Goal: Check status: Check status

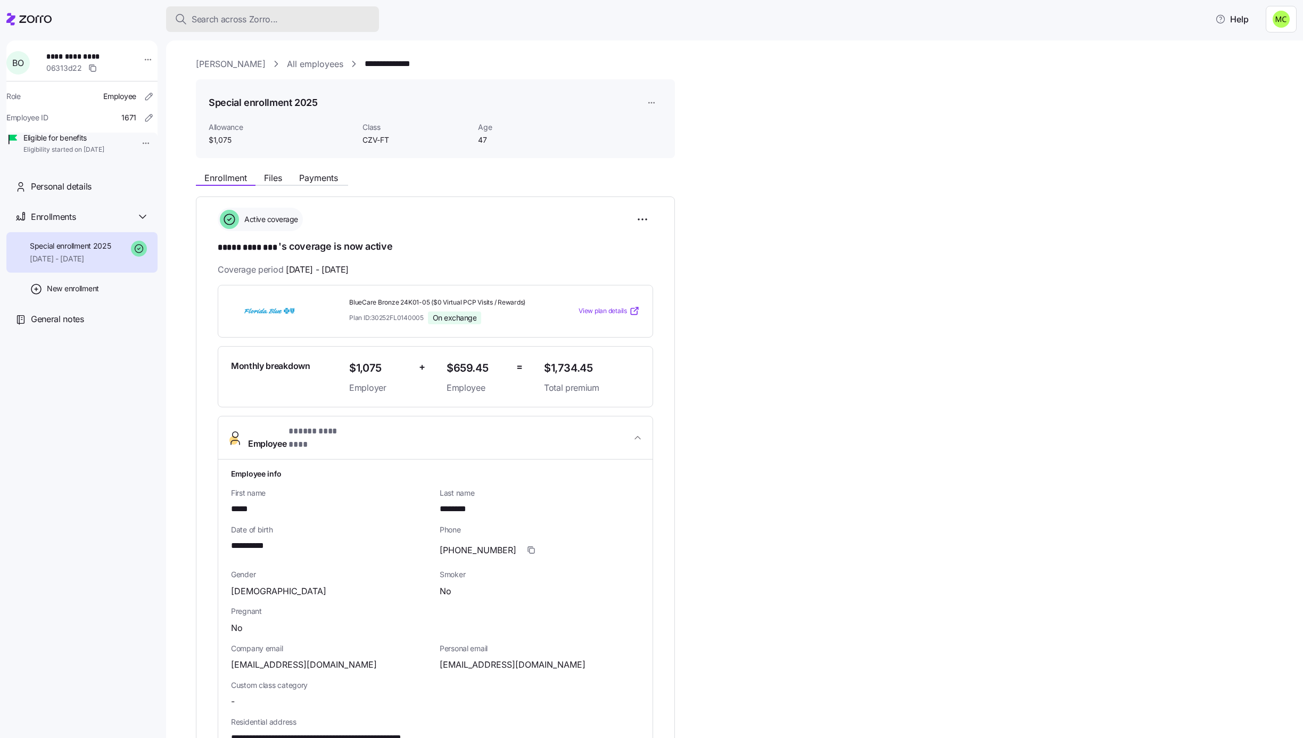
click at [223, 18] on span "Search across Zorro..." at bounding box center [235, 19] width 86 height 13
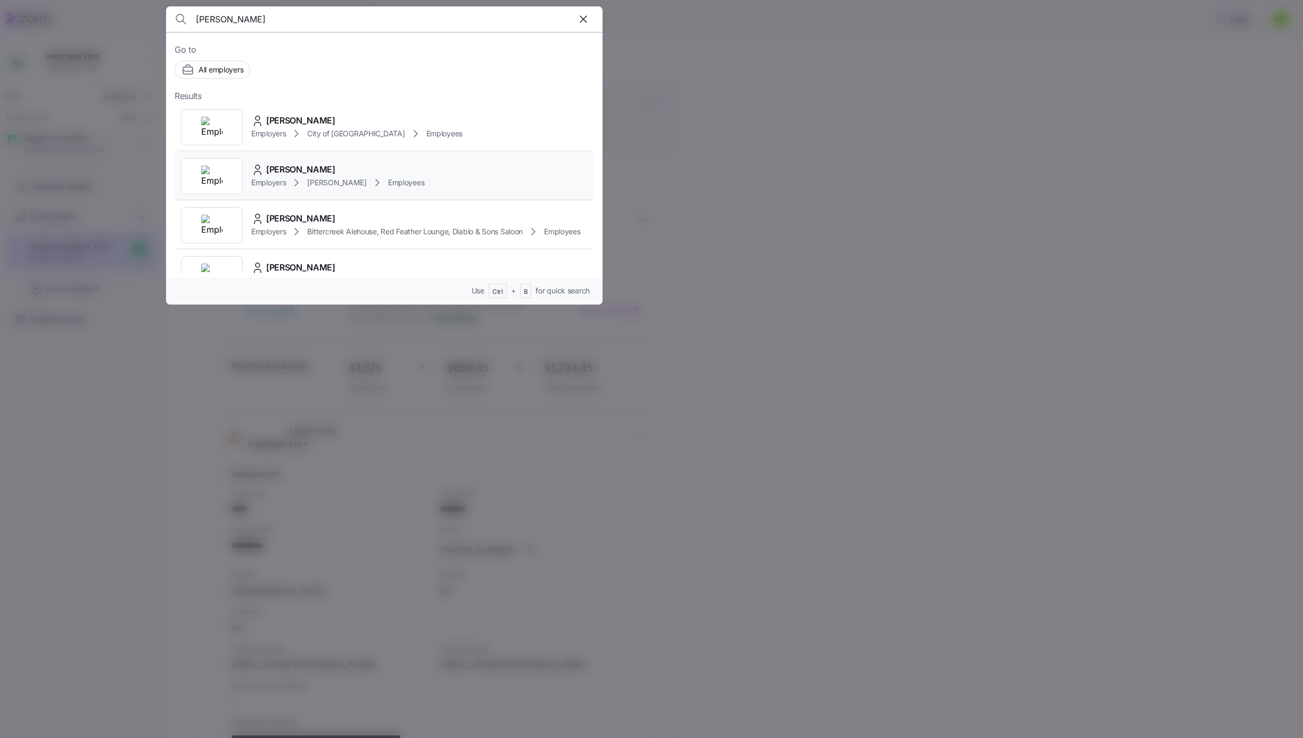
type input "brandon"
click at [372, 175] on div "[PERSON_NAME]" at bounding box center [337, 169] width 173 height 13
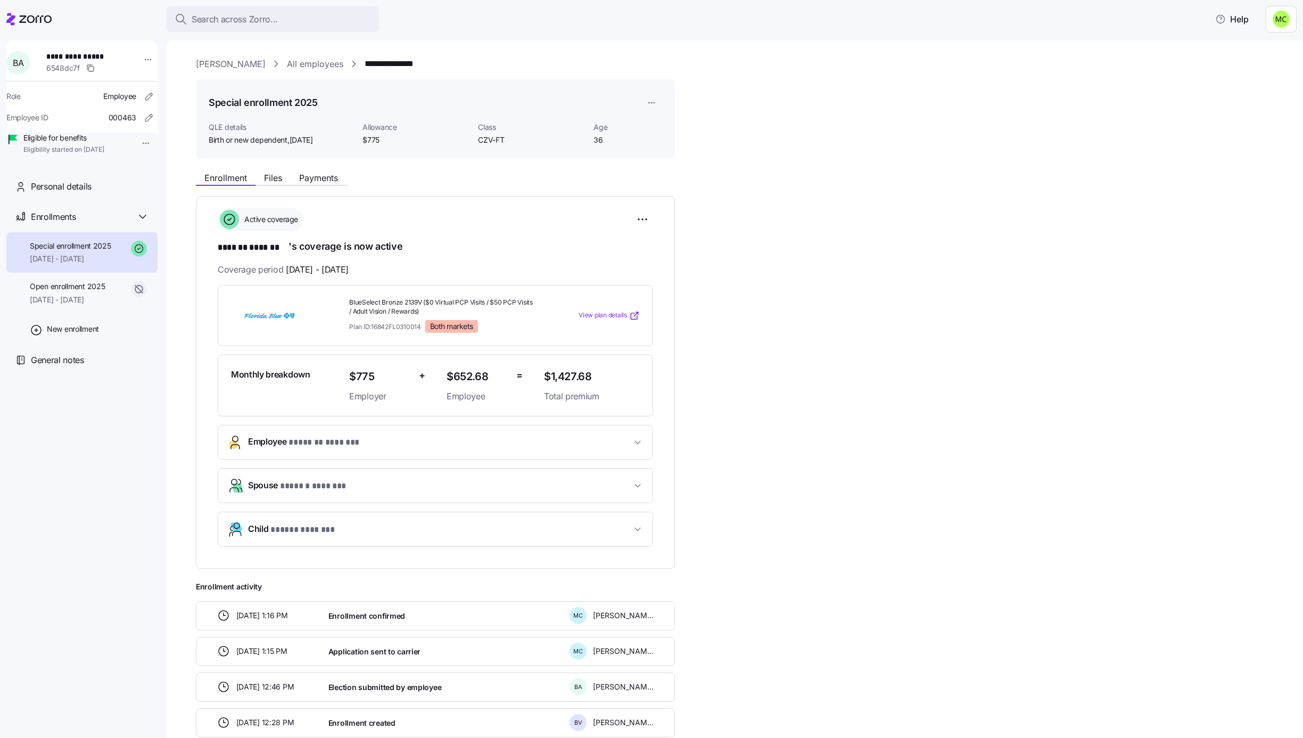
click at [477, 443] on span "Employee * ******* ******* *" at bounding box center [439, 442] width 383 height 14
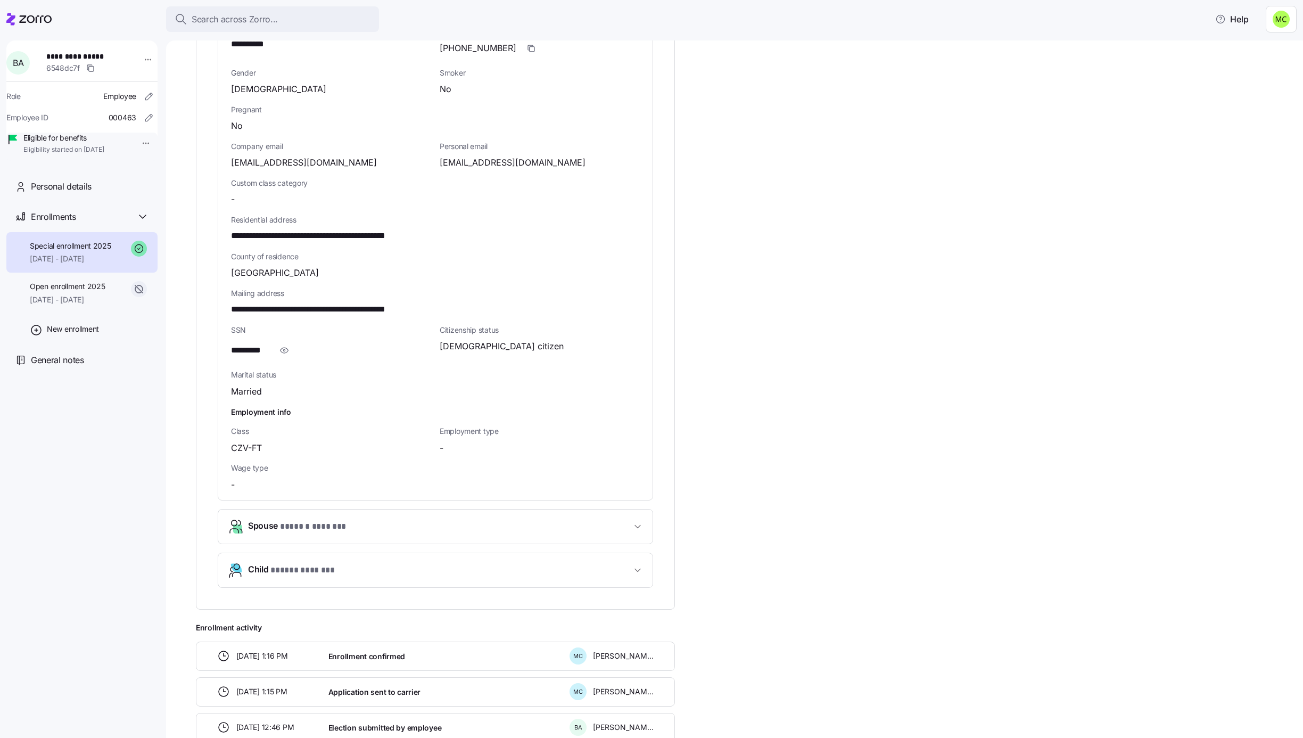
scroll to position [559, 0]
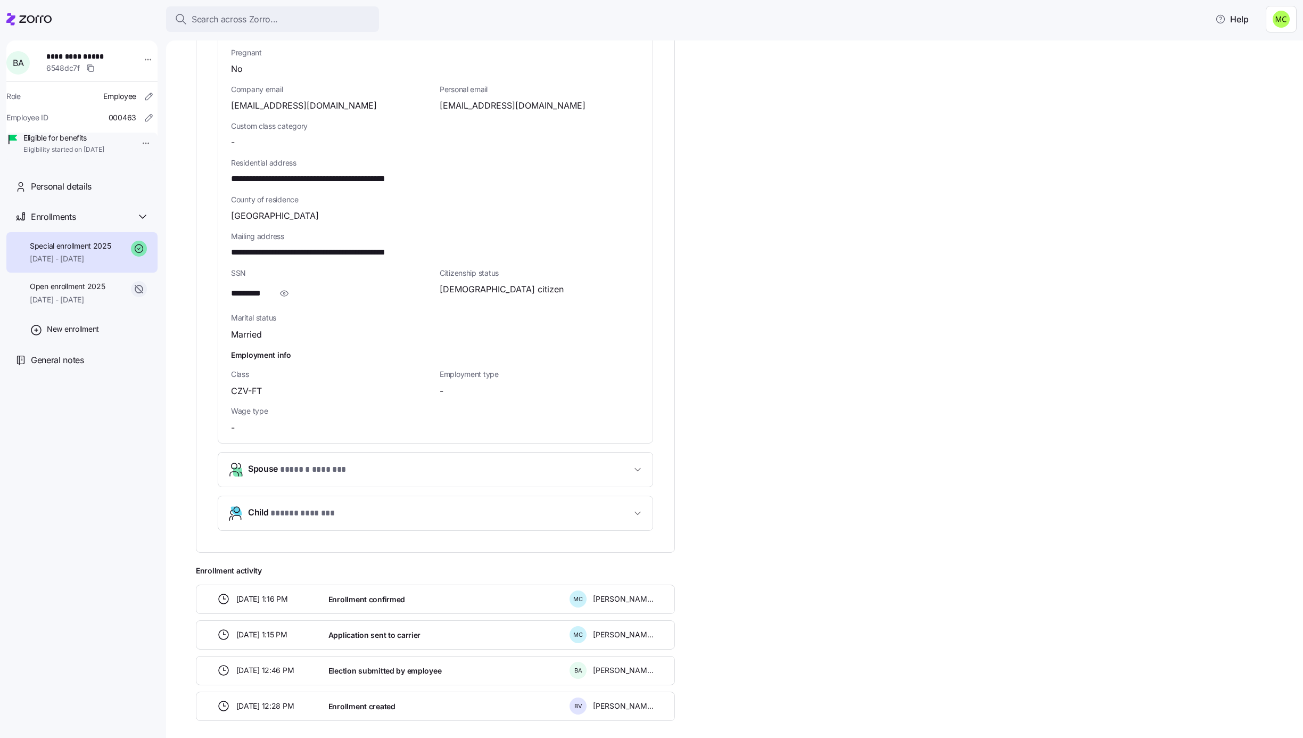
click at [600, 476] on span "Spouse * ****** ******* *" at bounding box center [439, 469] width 383 height 14
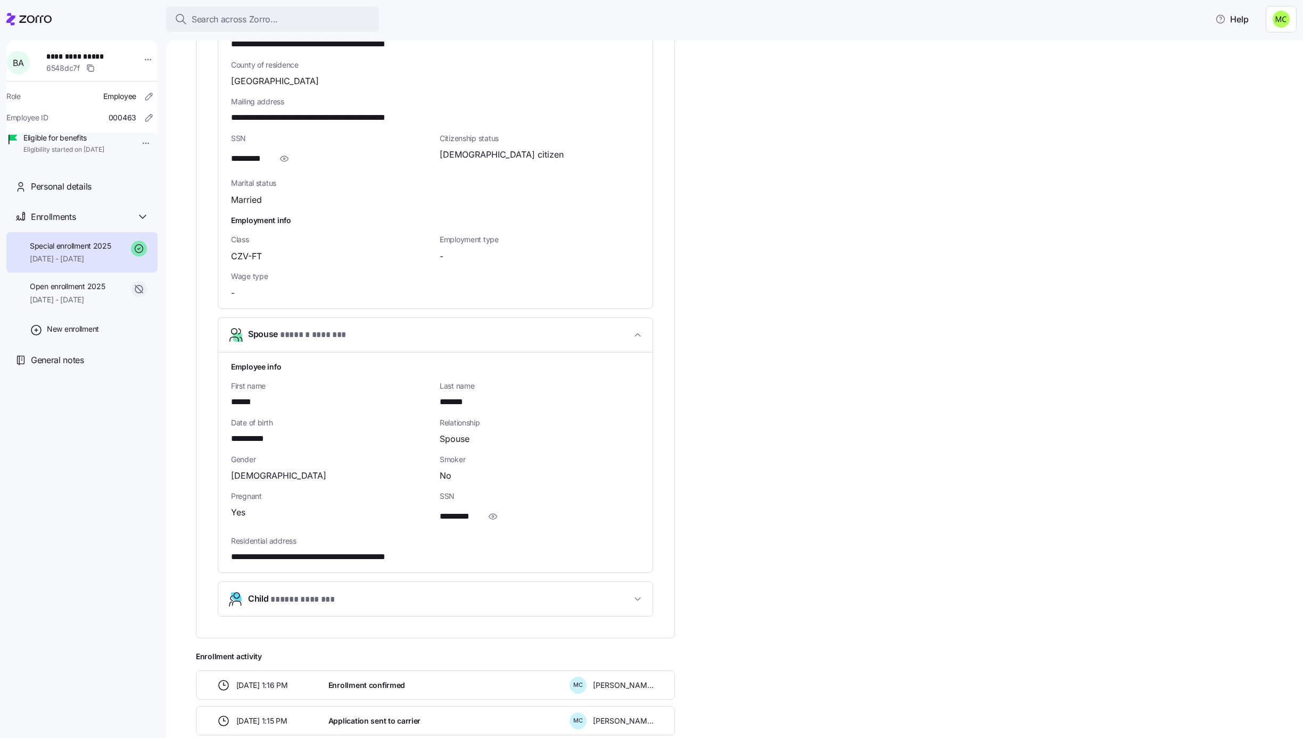
scroll to position [718, 0]
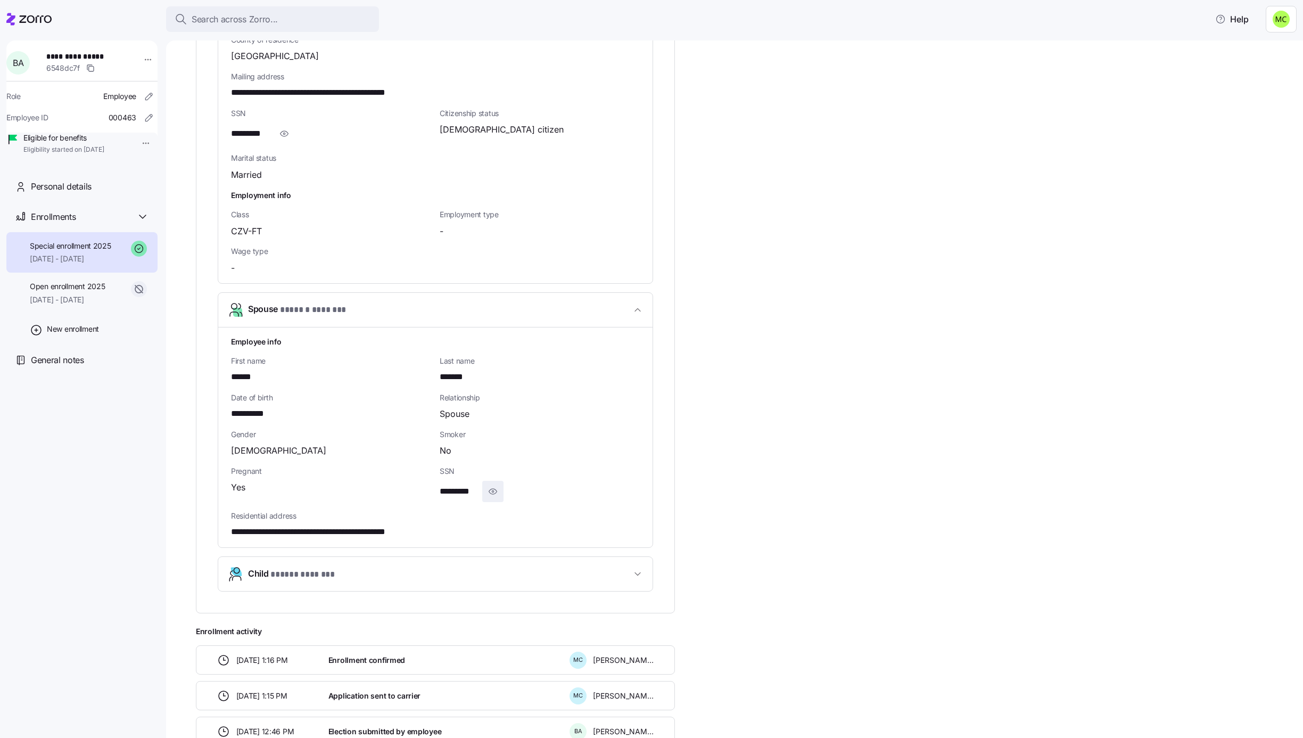
click at [491, 491] on icon "button" at bounding box center [492, 491] width 11 height 13
click at [640, 575] on icon "button" at bounding box center [637, 573] width 11 height 11
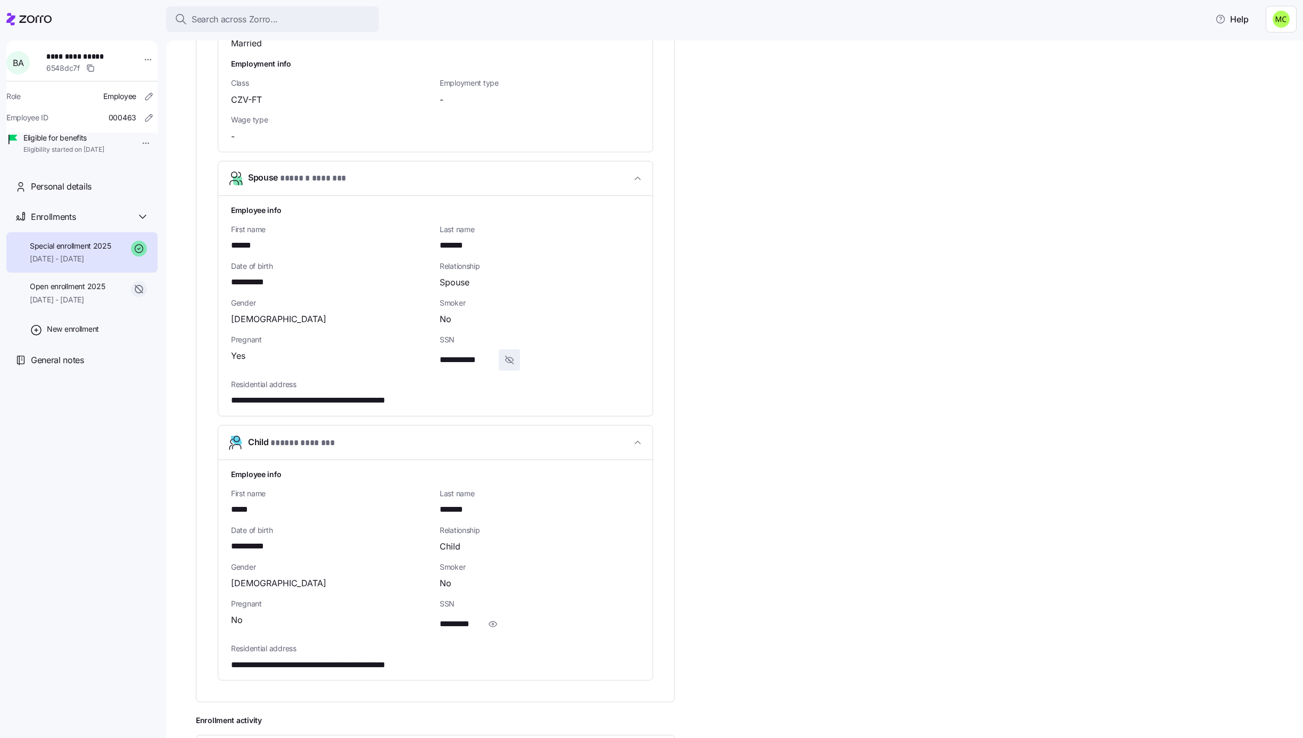
scroll to position [878, 0]
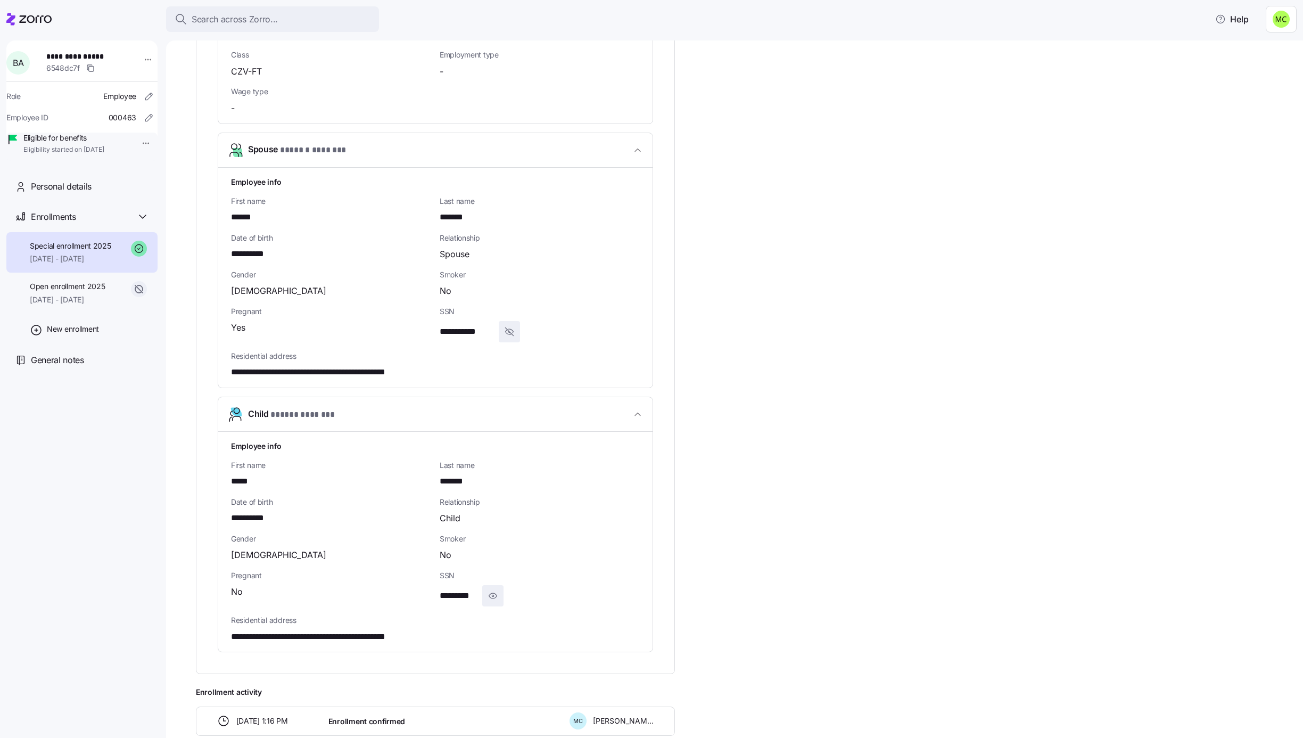
click at [492, 598] on icon "button" at bounding box center [492, 595] width 11 height 13
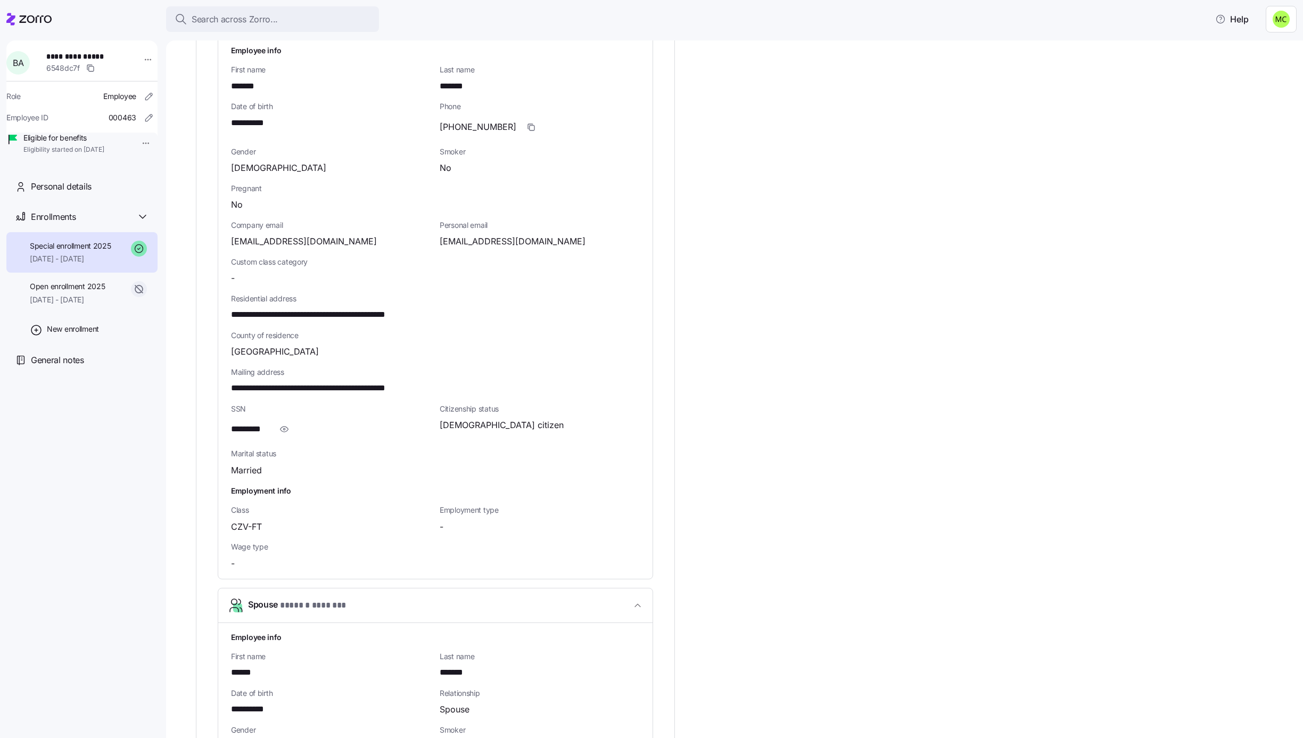
scroll to position [399, 0]
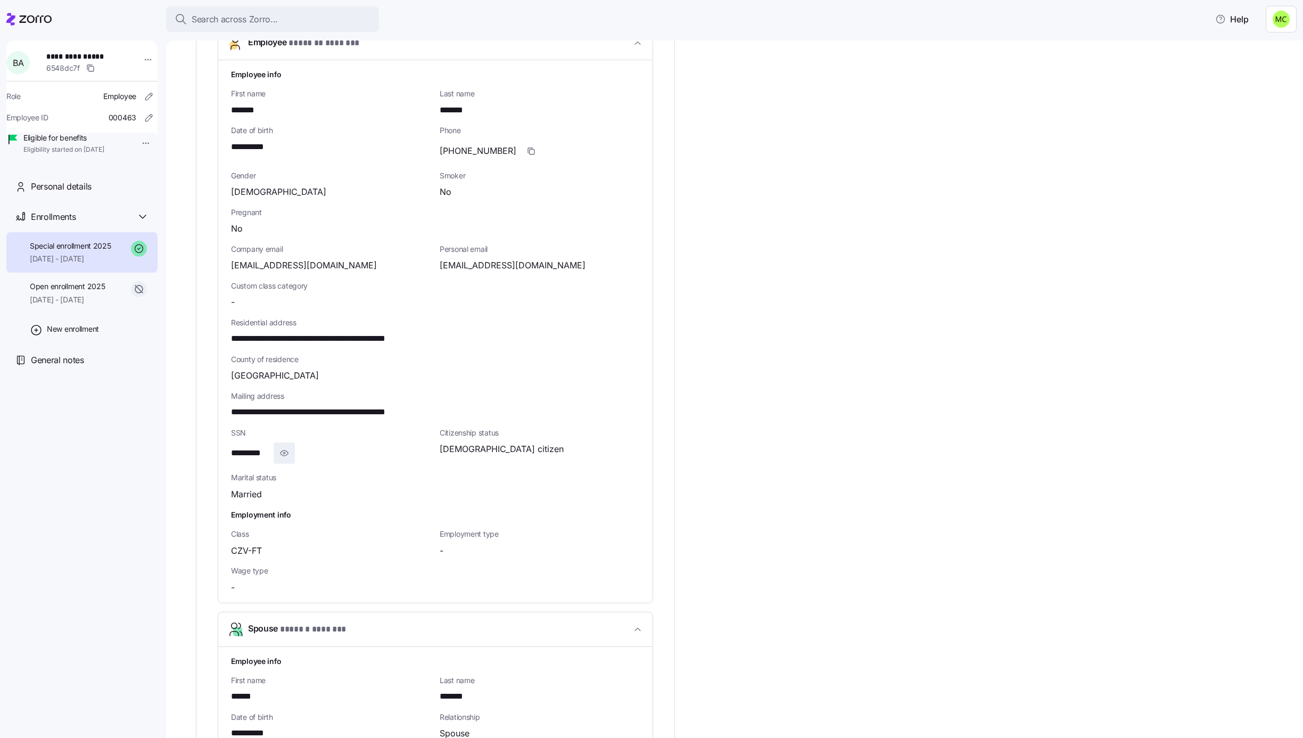
click at [286, 453] on icon "button" at bounding box center [284, 452] width 11 height 13
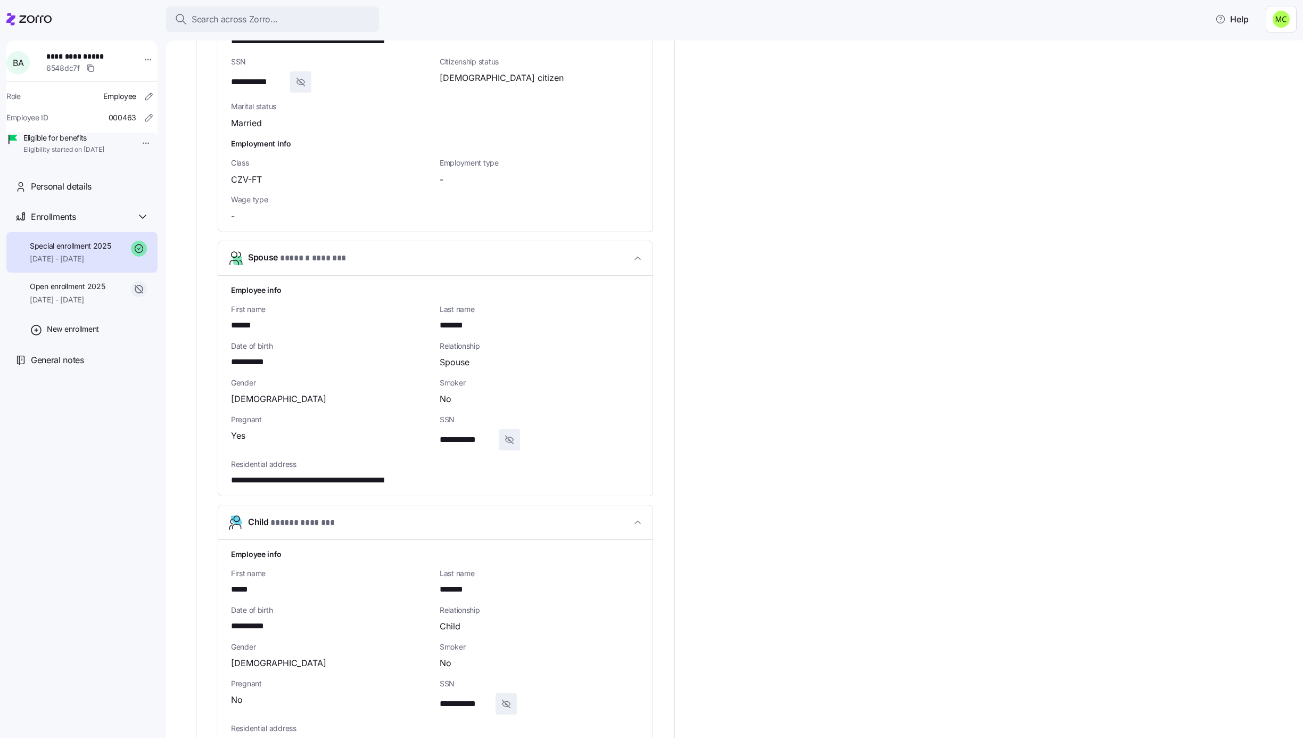
scroll to position [798, 0]
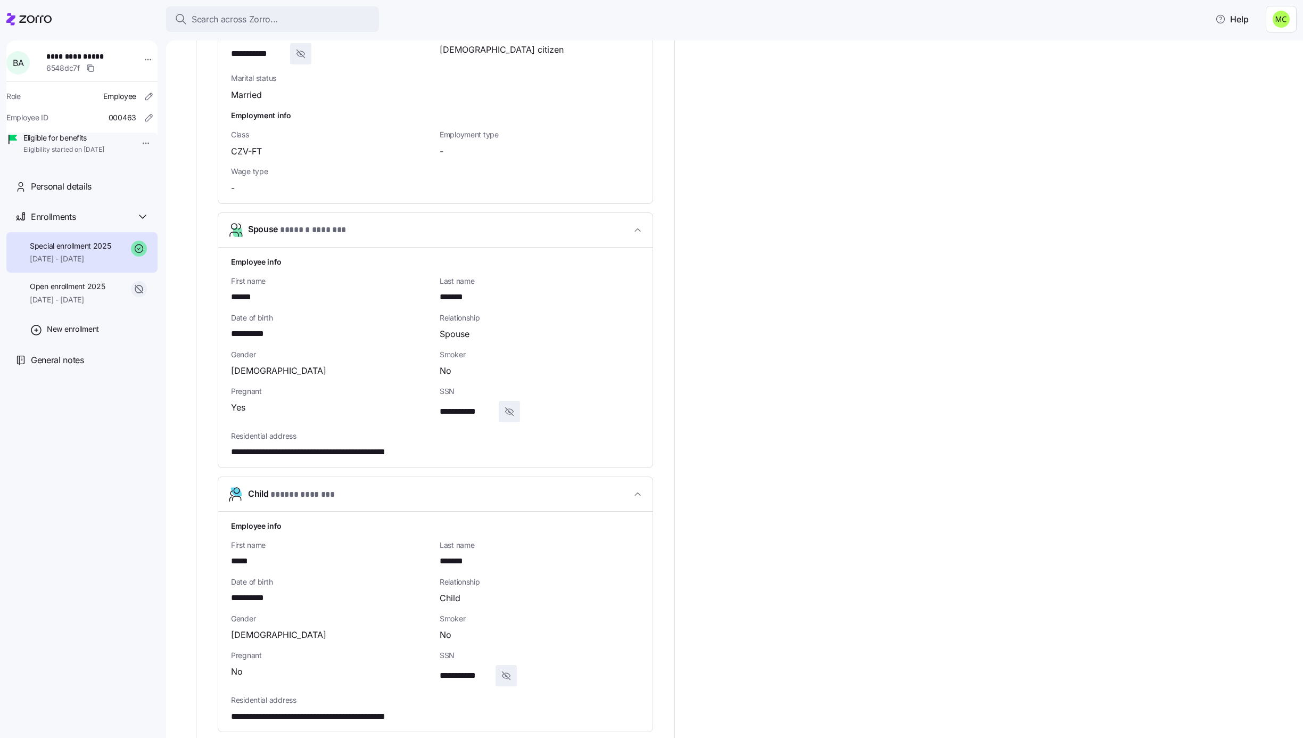
click at [394, 449] on span "**********" at bounding box center [335, 451] width 209 height 13
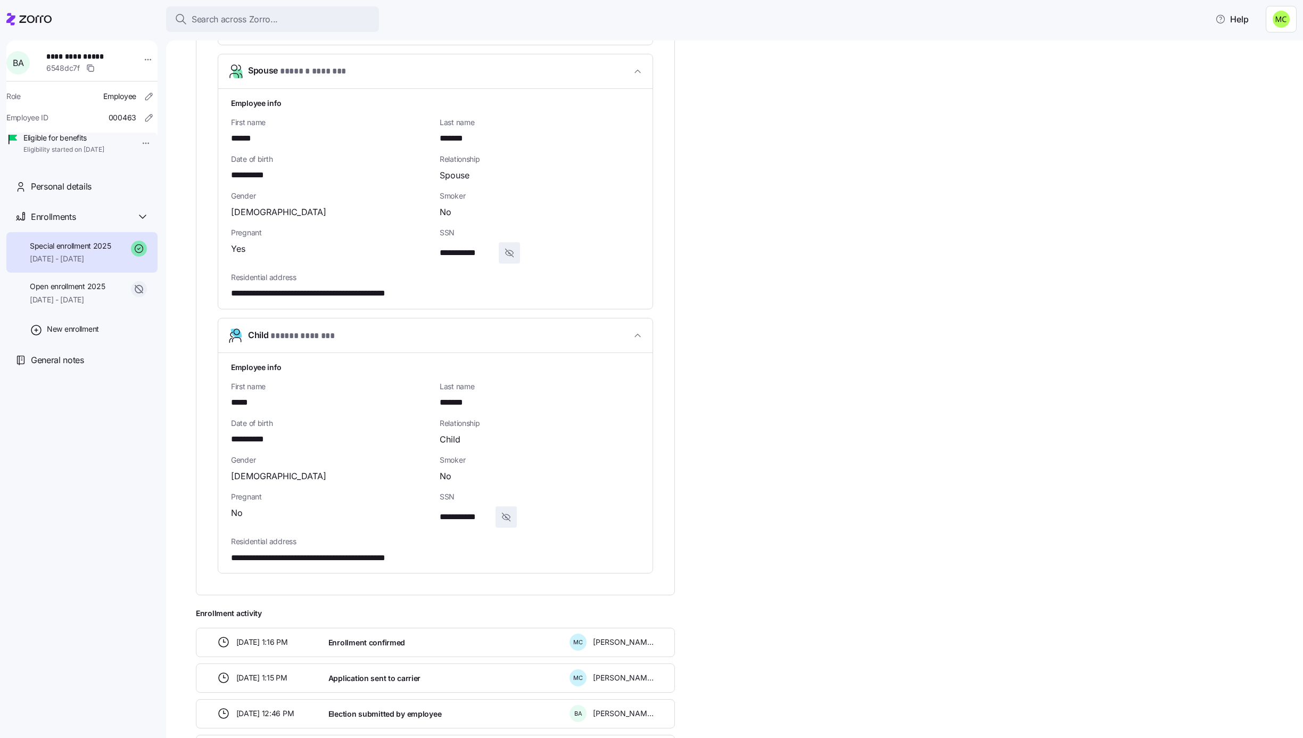
scroll to position [958, 0]
